Goal: Task Accomplishment & Management: Complete application form

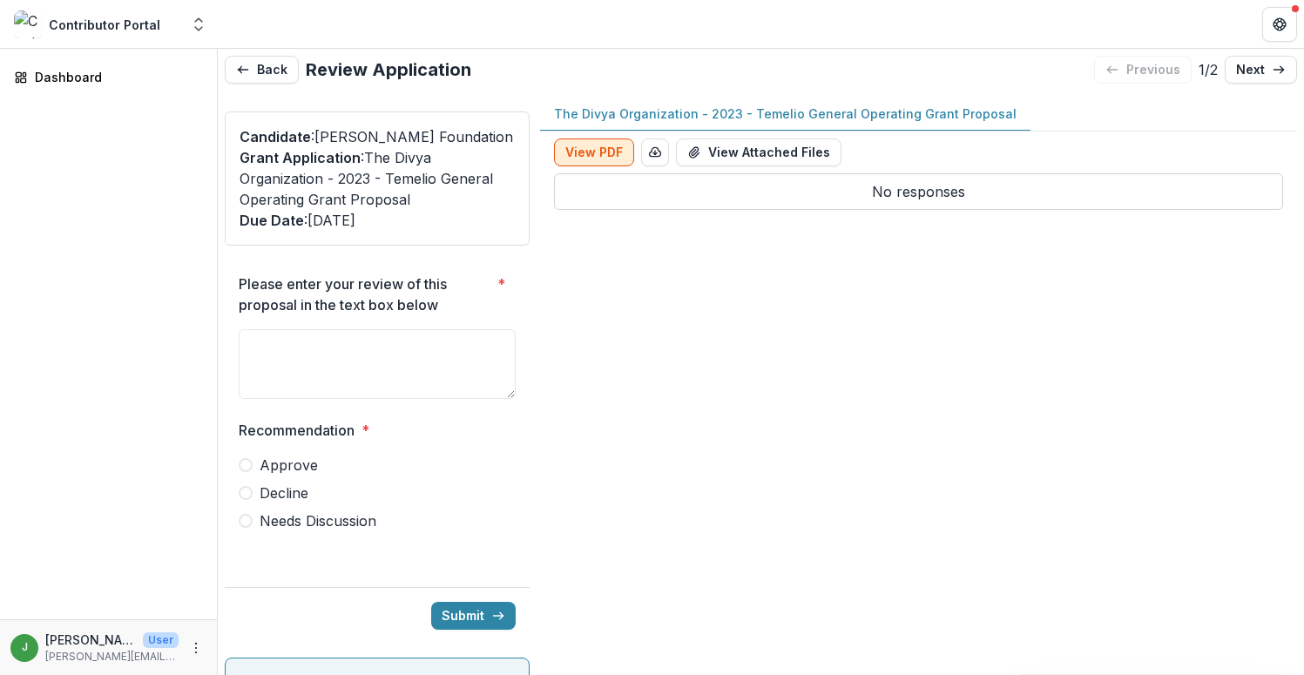
click at [585, 154] on button "View PDF" at bounding box center [594, 153] width 80 height 28
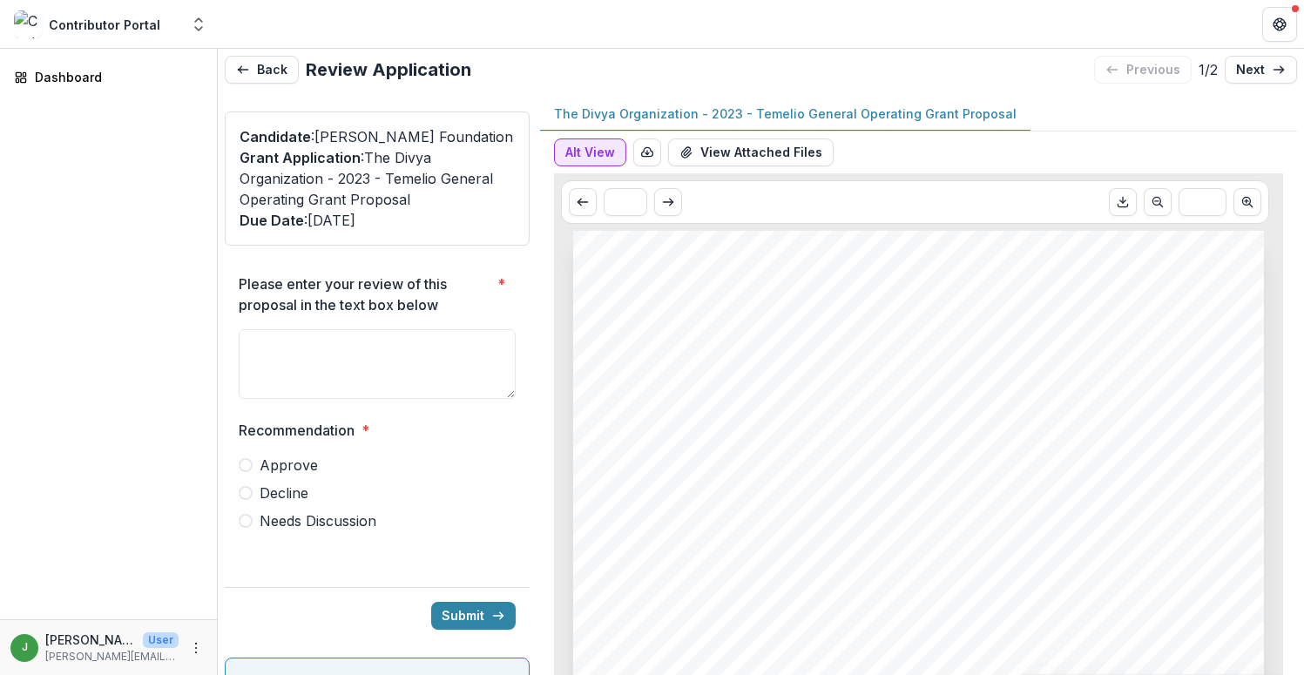
click at [585, 154] on button "Alt View" at bounding box center [590, 153] width 72 height 28
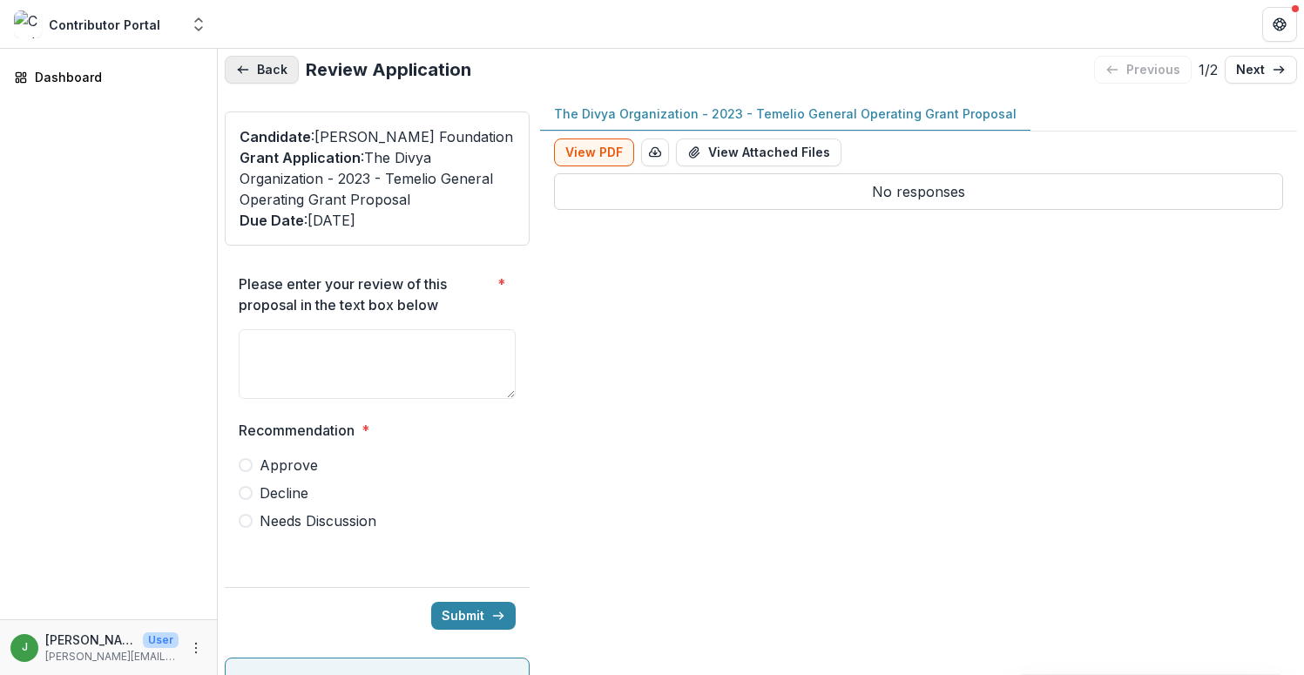
click at [274, 68] on button "Back" at bounding box center [262, 70] width 74 height 28
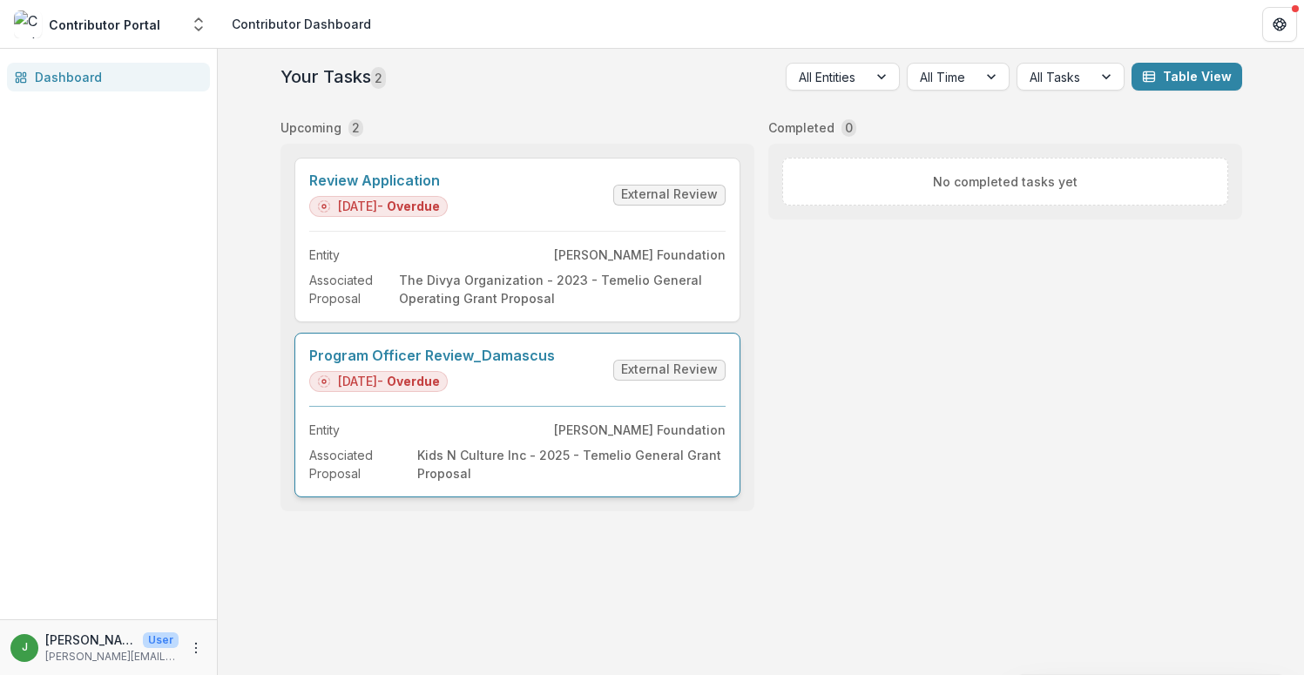
click at [535, 364] on link "Program Officer Review_Damascus" at bounding box center [432, 356] width 246 height 17
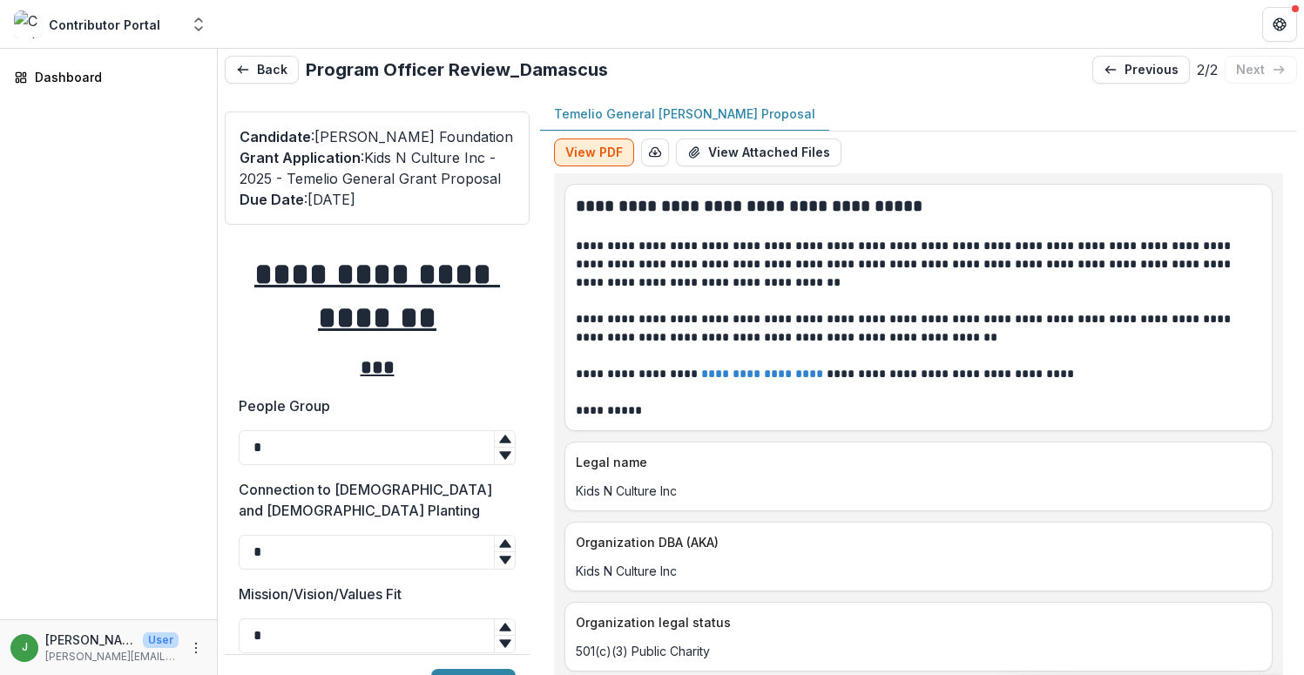
click at [610, 159] on button "View PDF" at bounding box center [594, 153] width 80 height 28
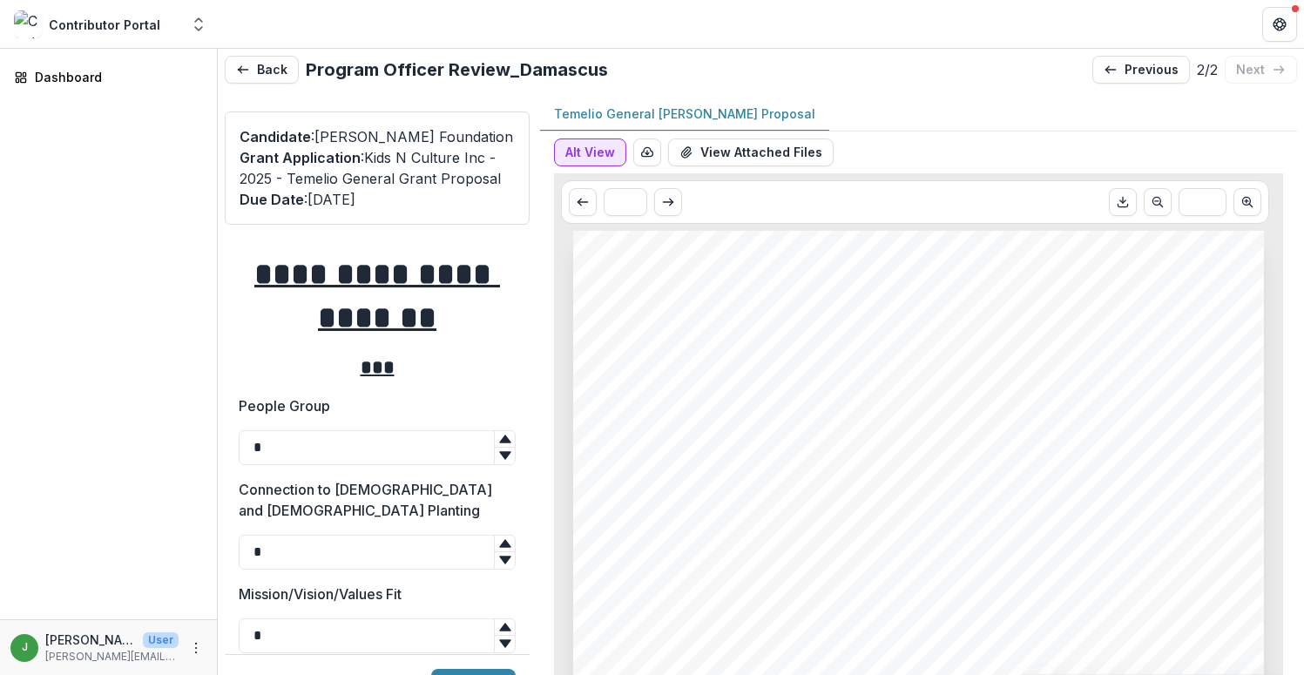
click at [610, 159] on button "Alt View" at bounding box center [590, 153] width 72 height 28
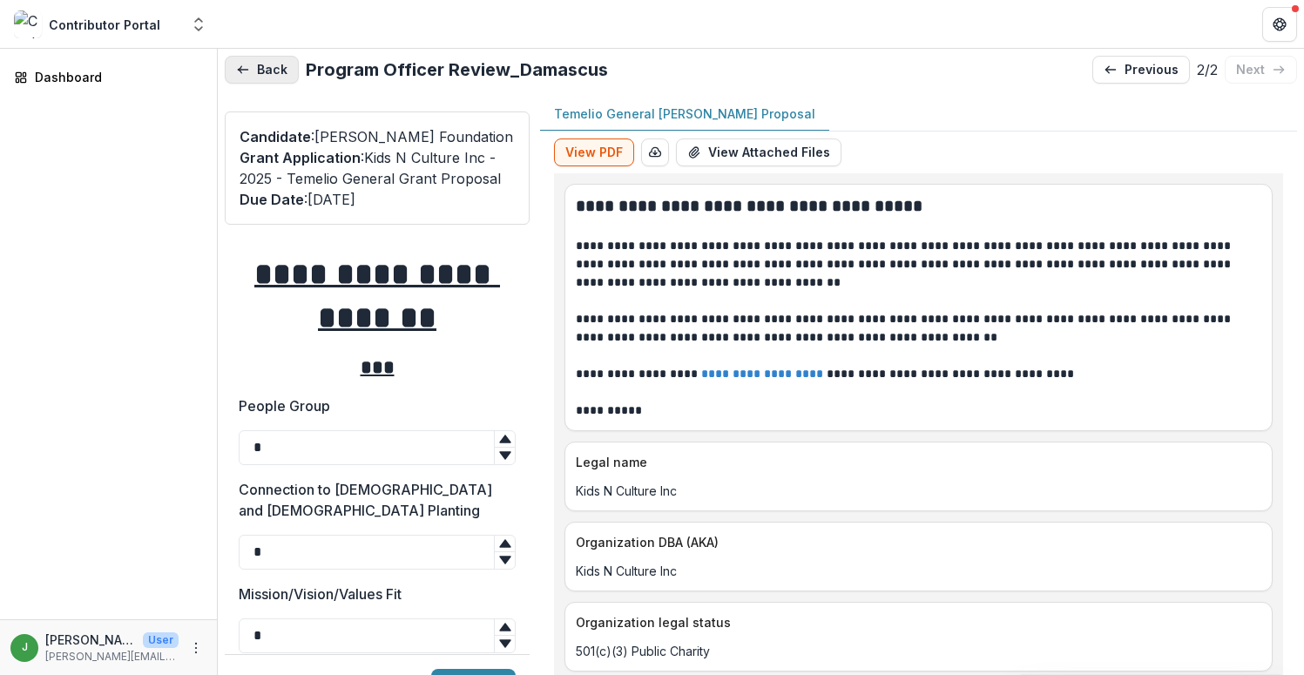
click at [267, 69] on button "Back" at bounding box center [262, 70] width 74 height 28
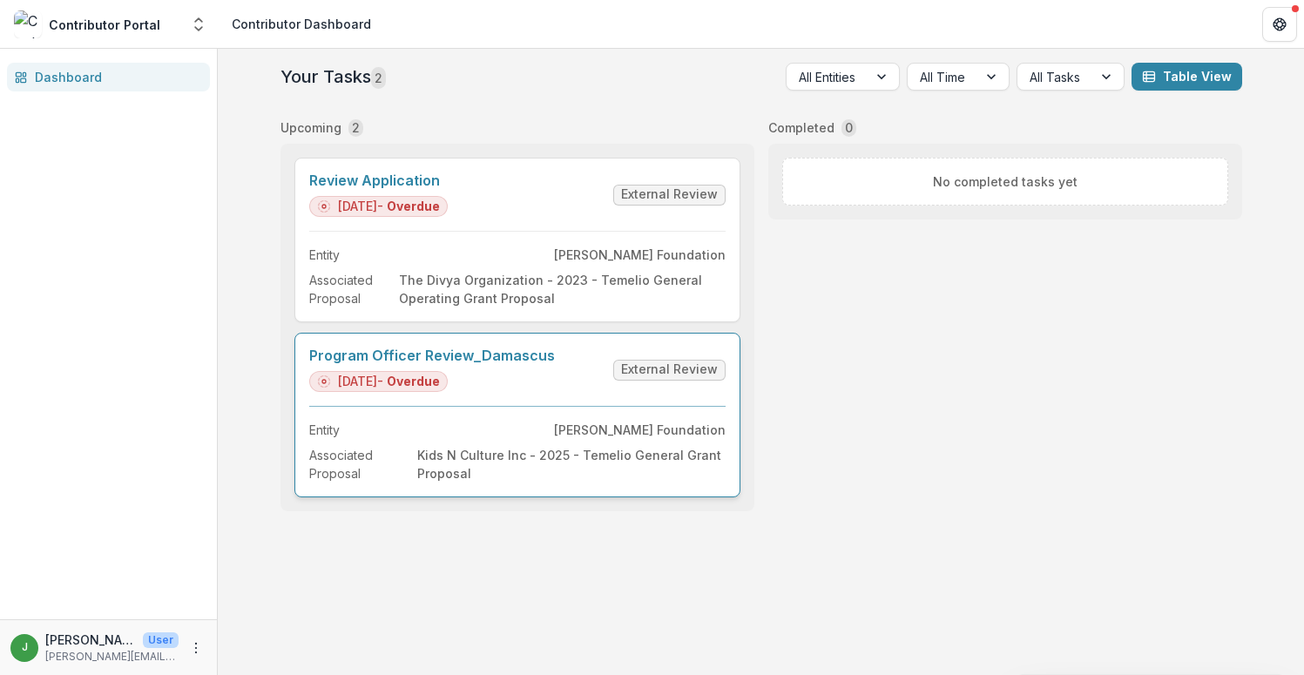
click at [504, 364] on link "Program Officer Review_Damascus" at bounding box center [432, 356] width 246 height 17
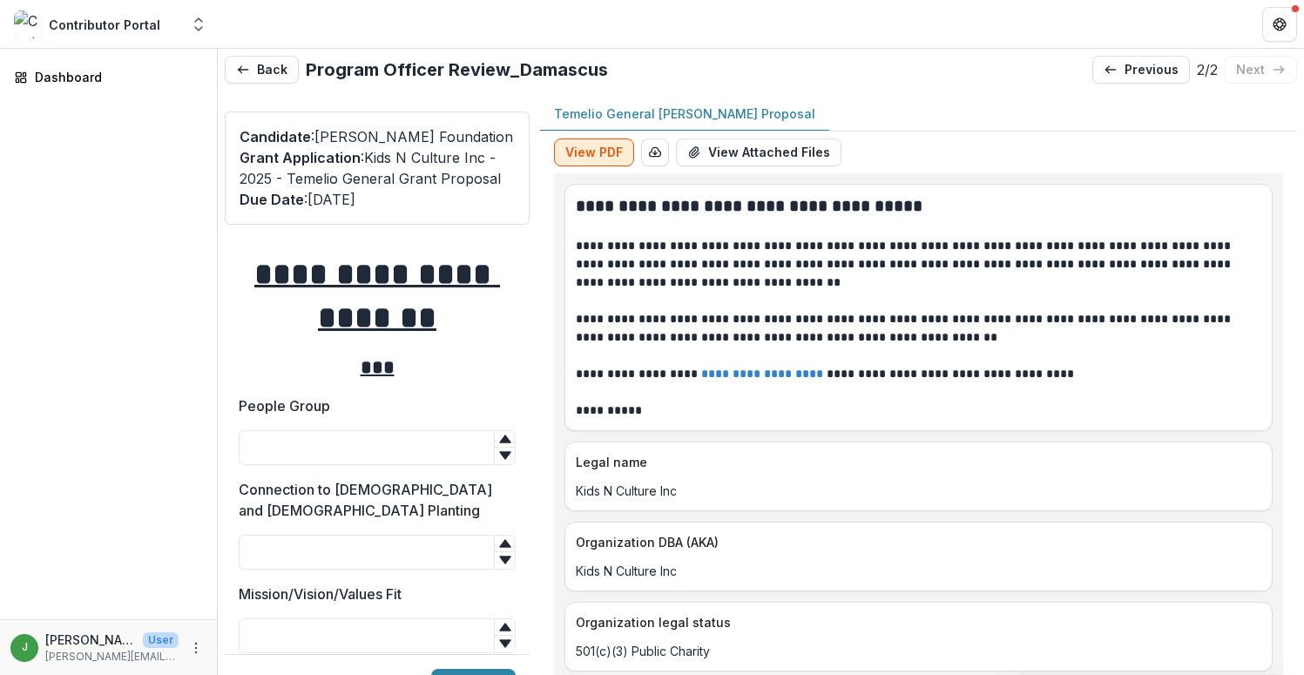
click at [597, 147] on button "View PDF" at bounding box center [594, 153] width 80 height 28
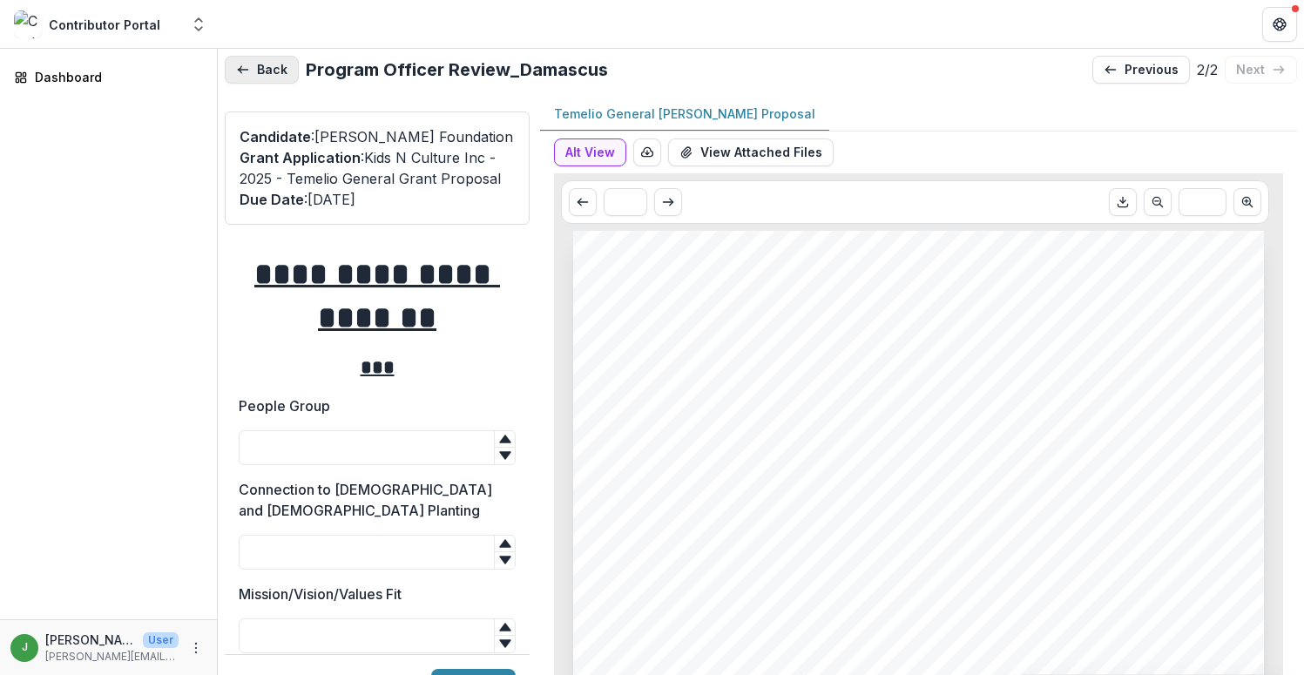
click at [254, 66] on button "Back" at bounding box center [262, 70] width 74 height 28
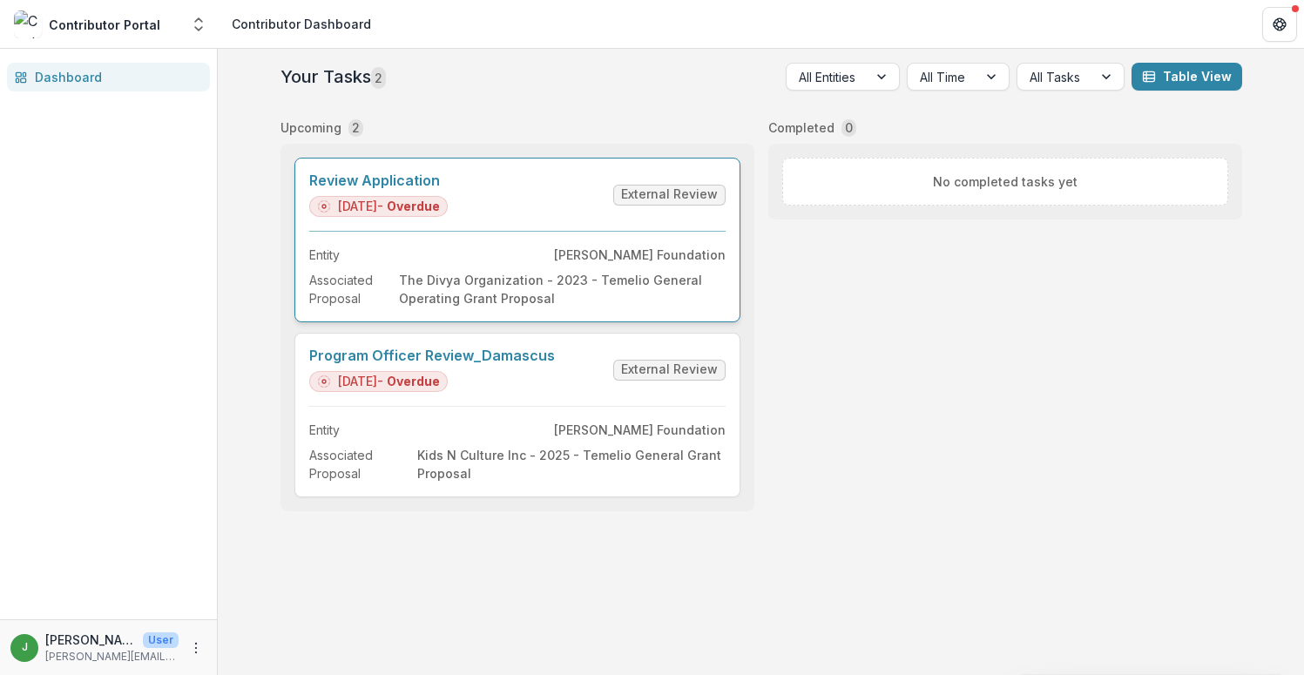
click at [448, 189] on link "Review Application" at bounding box center [378, 180] width 139 height 17
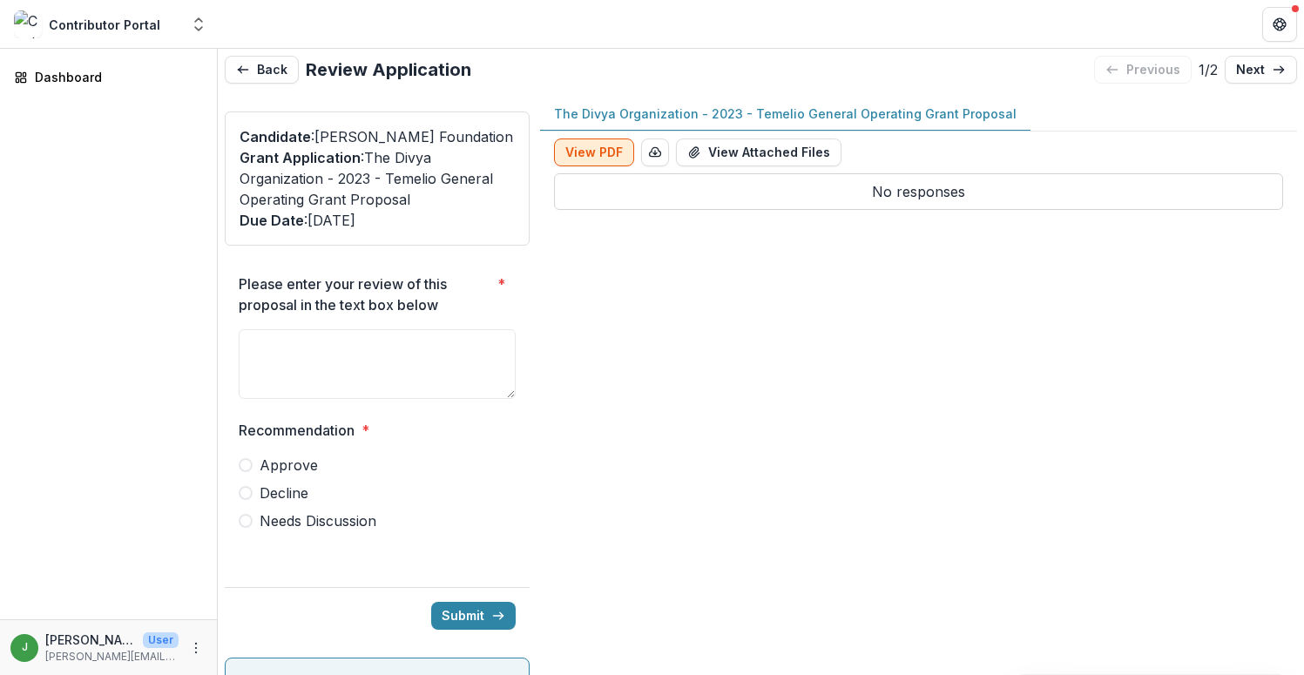
click at [600, 155] on button "View PDF" at bounding box center [594, 153] width 80 height 28
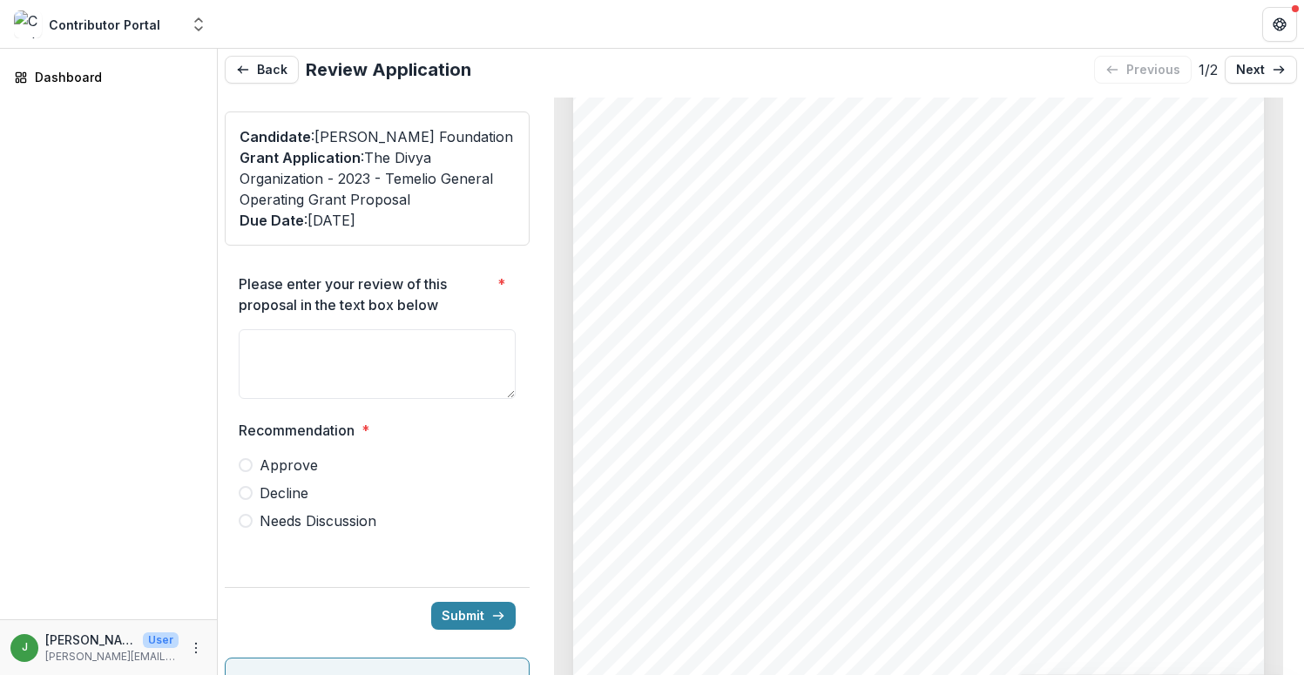
scroll to position [347, 0]
click at [240, 76] on icon "button" at bounding box center [243, 70] width 14 height 14
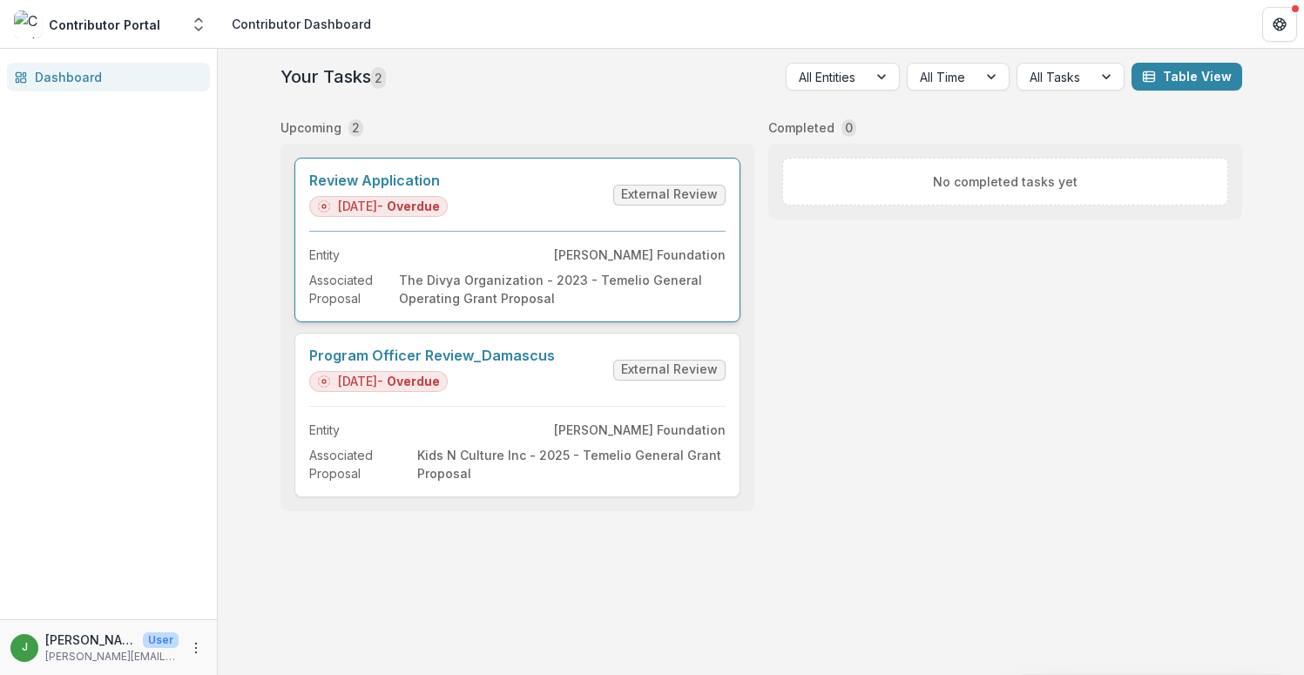
click at [448, 189] on link "Review Application" at bounding box center [378, 180] width 139 height 17
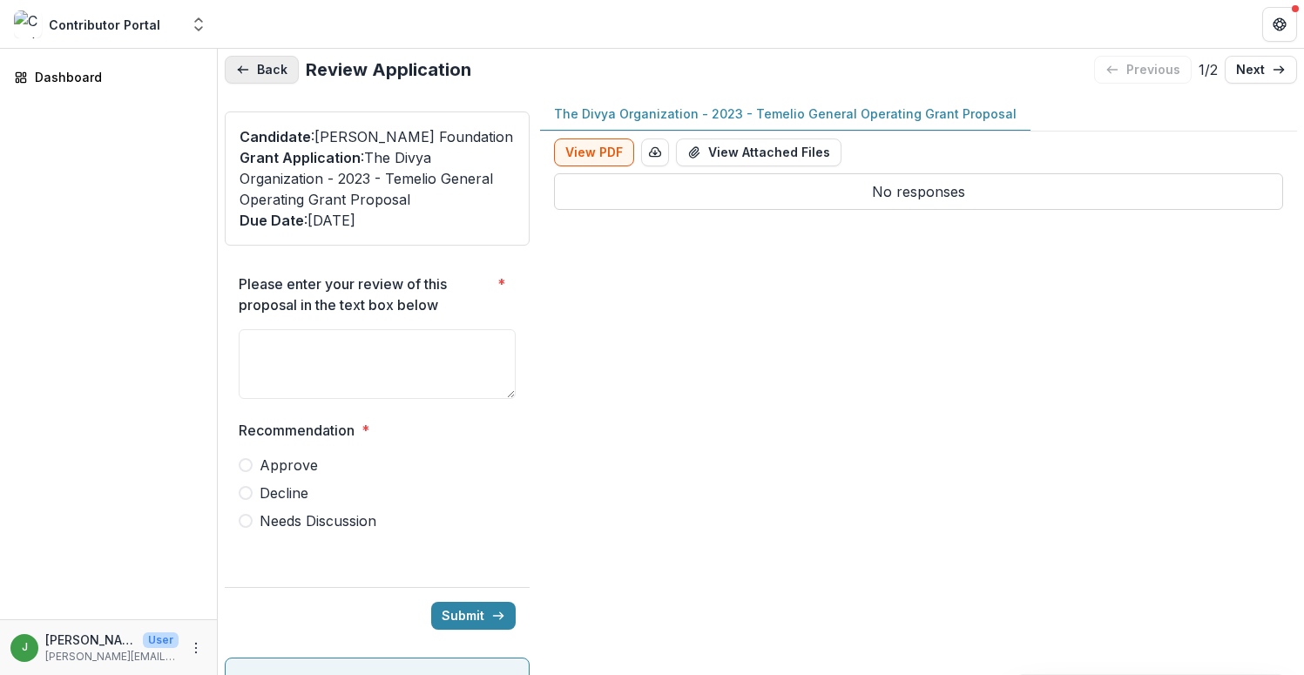
click at [284, 64] on button "Back" at bounding box center [262, 70] width 74 height 28
